Goal: Find specific page/section: Find specific page/section

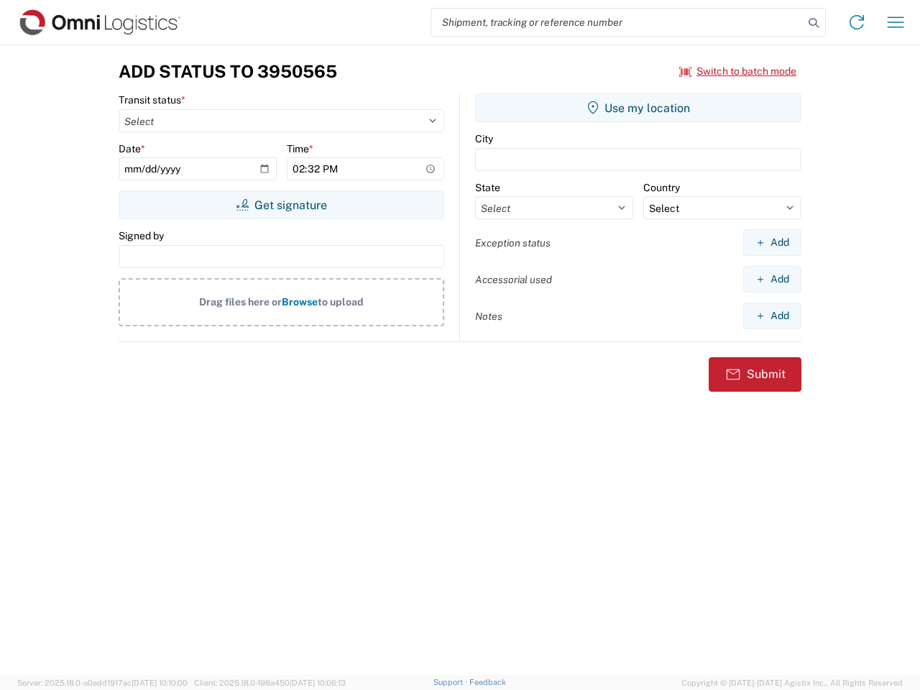
click at [617, 22] on input "search" at bounding box center [617, 22] width 372 height 27
click at [813, 23] on icon at bounding box center [813, 23] width 20 height 20
click at [856, 22] on icon at bounding box center [856, 22] width 23 height 23
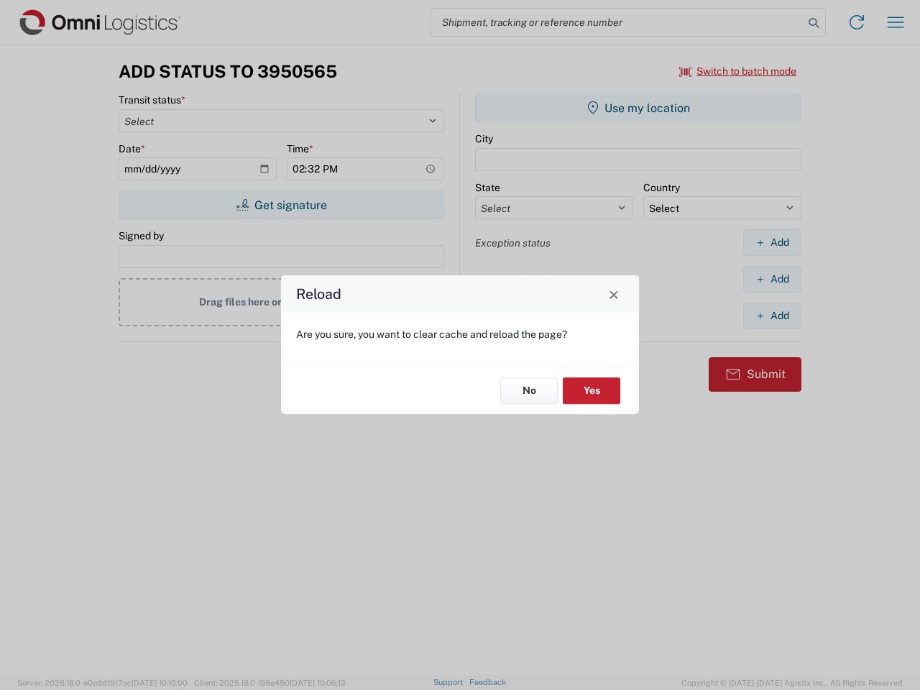
click at [895, 22] on div "Reload Are you sure, you want to clear cache and reload the page? No Yes" at bounding box center [460, 345] width 920 height 690
click at [738, 71] on div "Reload Are you sure, you want to clear cache and reload the page? No Yes" at bounding box center [460, 345] width 920 height 690
click at [281, 205] on div "Reload Are you sure, you want to clear cache and reload the page? No Yes" at bounding box center [460, 345] width 920 height 690
click at [638, 108] on div "Reload Are you sure, you want to clear cache and reload the page? No Yes" at bounding box center [460, 345] width 920 height 690
click at [772, 242] on div "Reload Are you sure, you want to clear cache and reload the page? No Yes" at bounding box center [460, 345] width 920 height 690
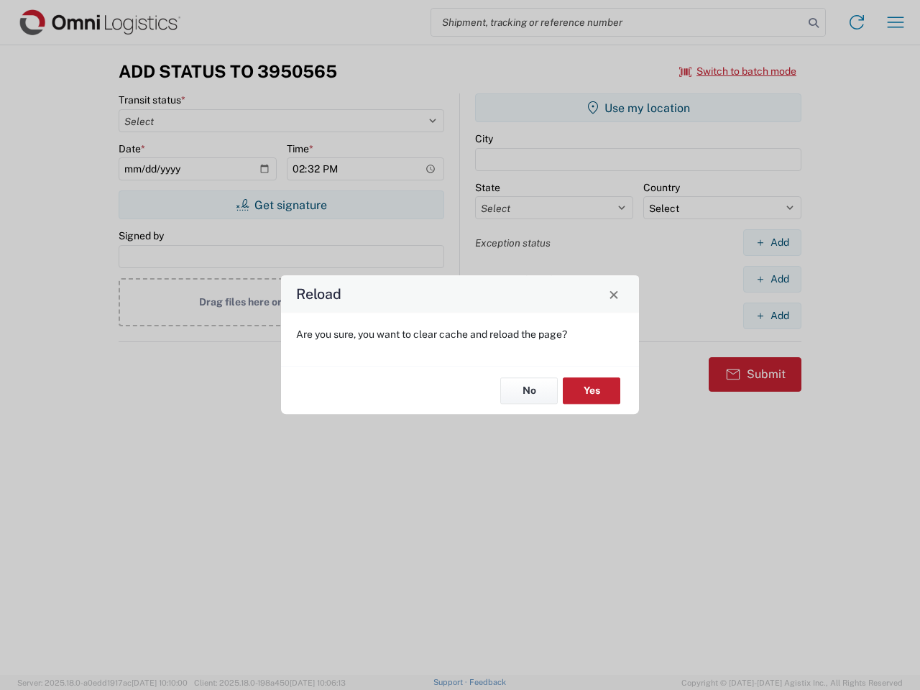
click at [772, 279] on div "Reload Are you sure, you want to clear cache and reload the page? No Yes" at bounding box center [460, 345] width 920 height 690
click at [772, 315] on div "Reload Are you sure, you want to clear cache and reload the page? No Yes" at bounding box center [460, 345] width 920 height 690
